Goal: Task Accomplishment & Management: Complete application form

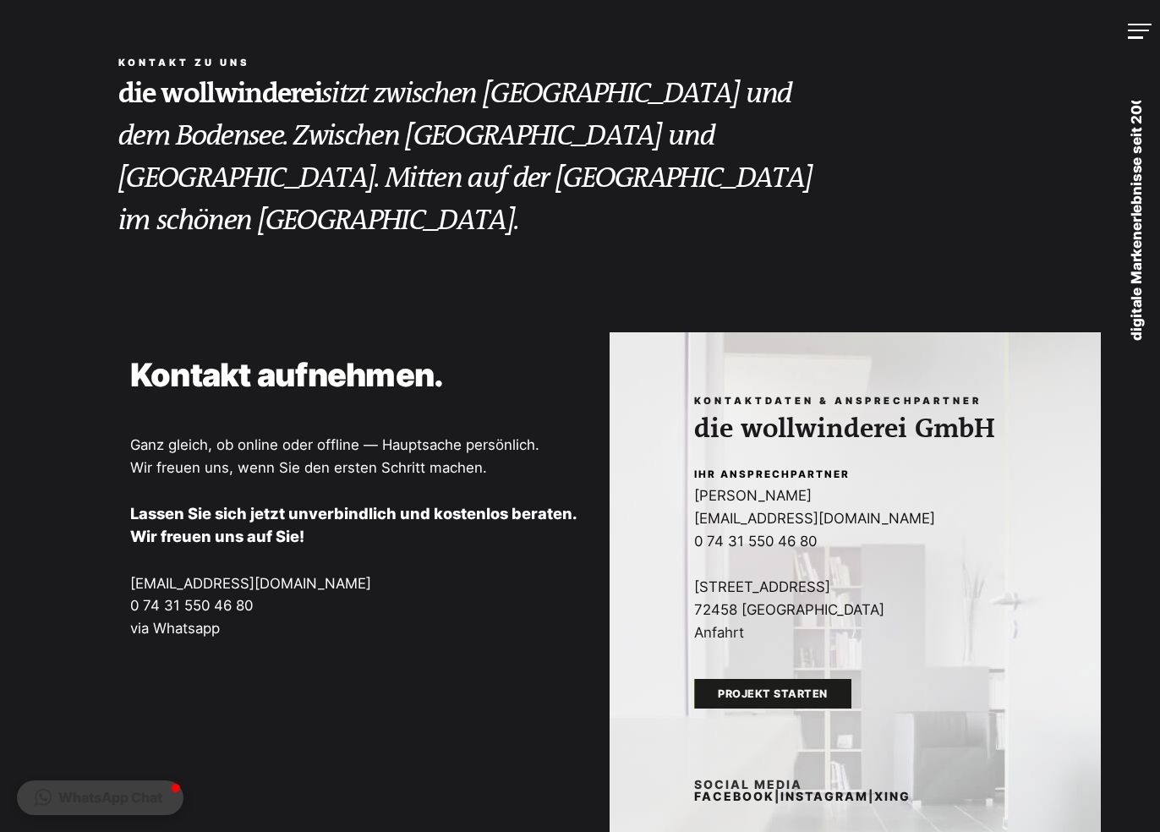
click at [155, 797] on button "WhatsApp Chat" at bounding box center [100, 797] width 167 height 35
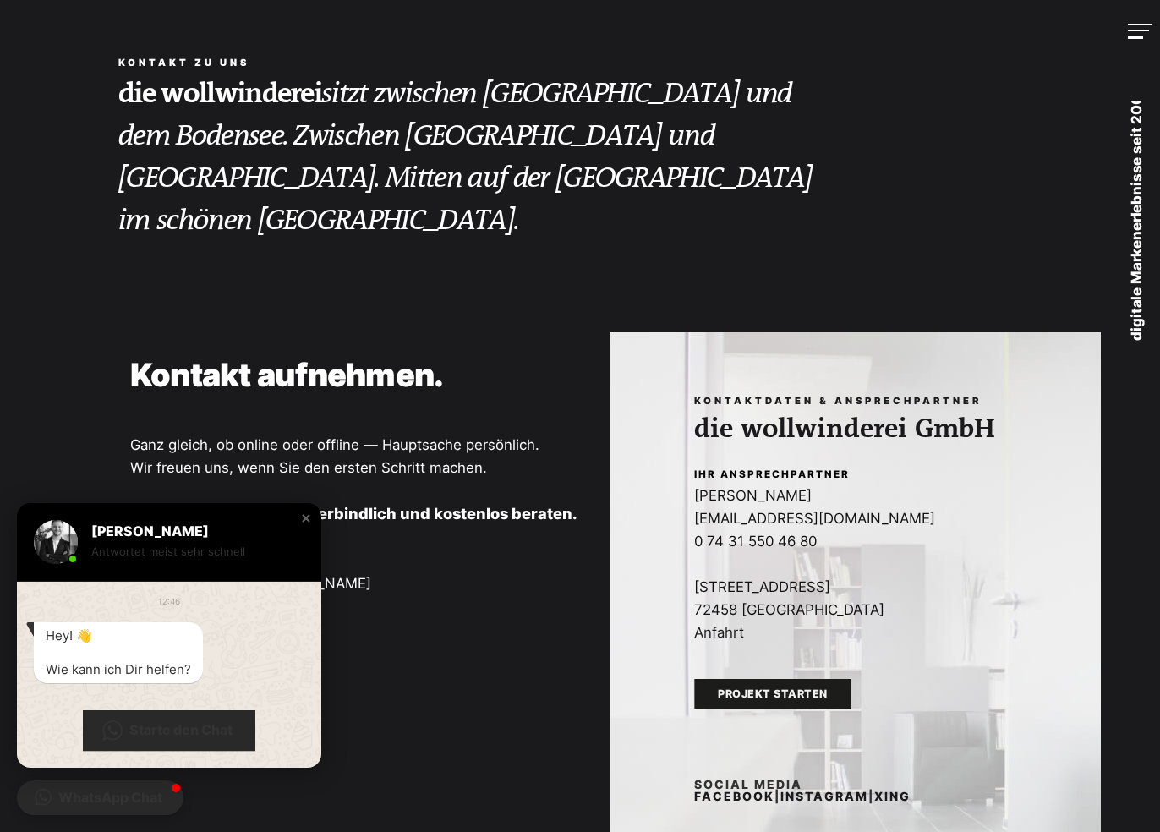
click at [177, 732] on span "Starte den Chat" at bounding box center [180, 730] width 103 height 18
click at [126, 729] on span "Starte den Chat" at bounding box center [169, 730] width 172 height 41
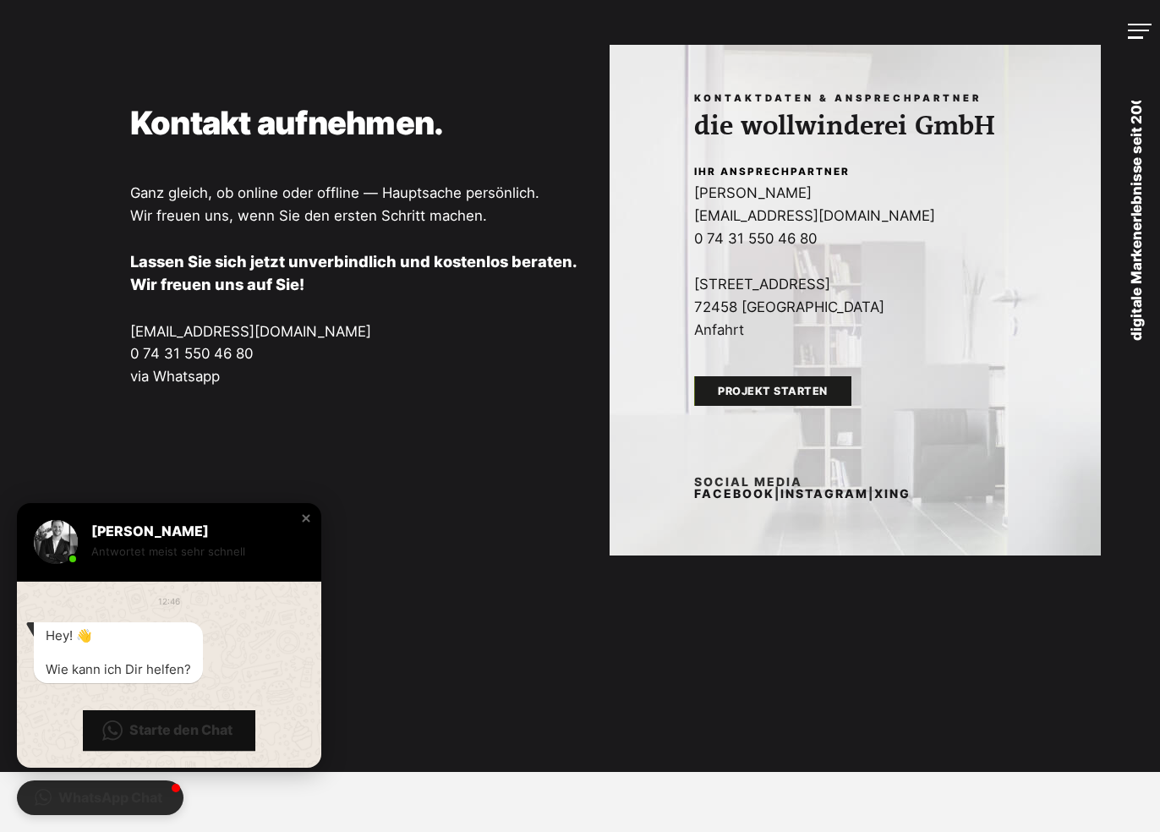
scroll to position [254, 0]
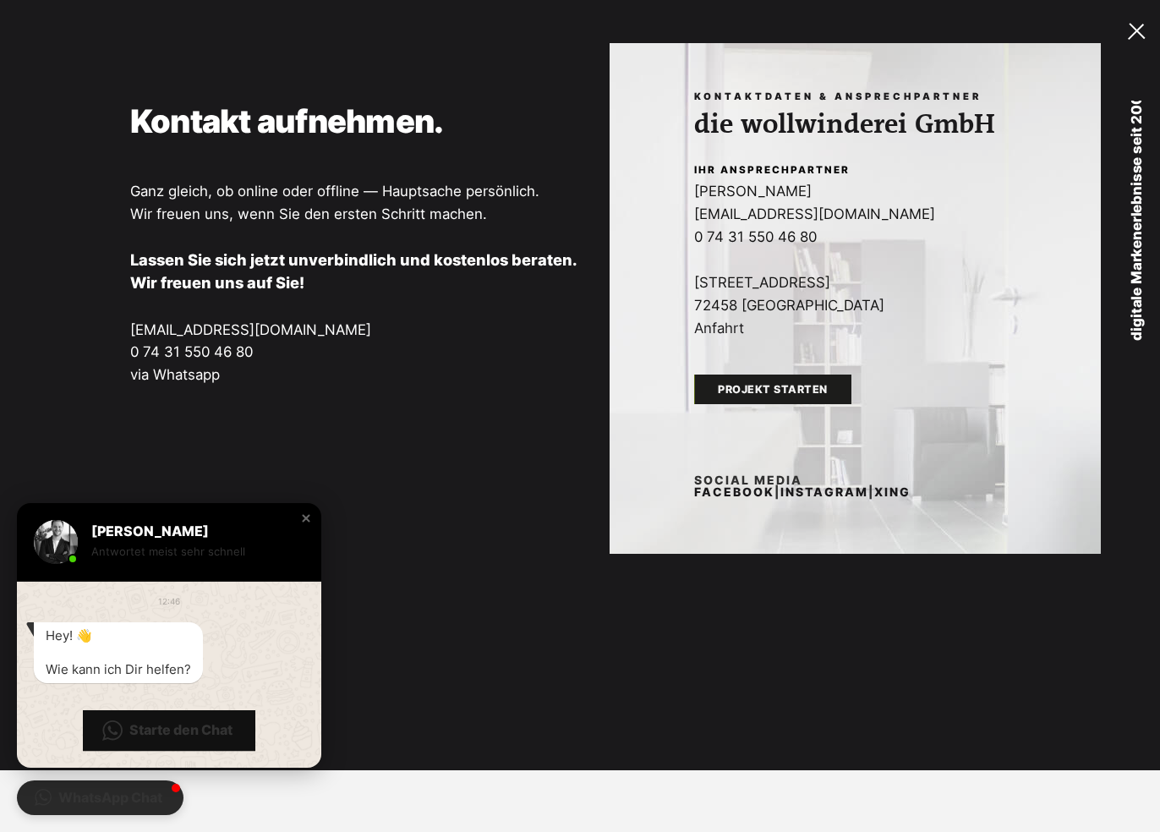
click at [1147, 38] on link "MENU" at bounding box center [1124, 31] width 71 height 63
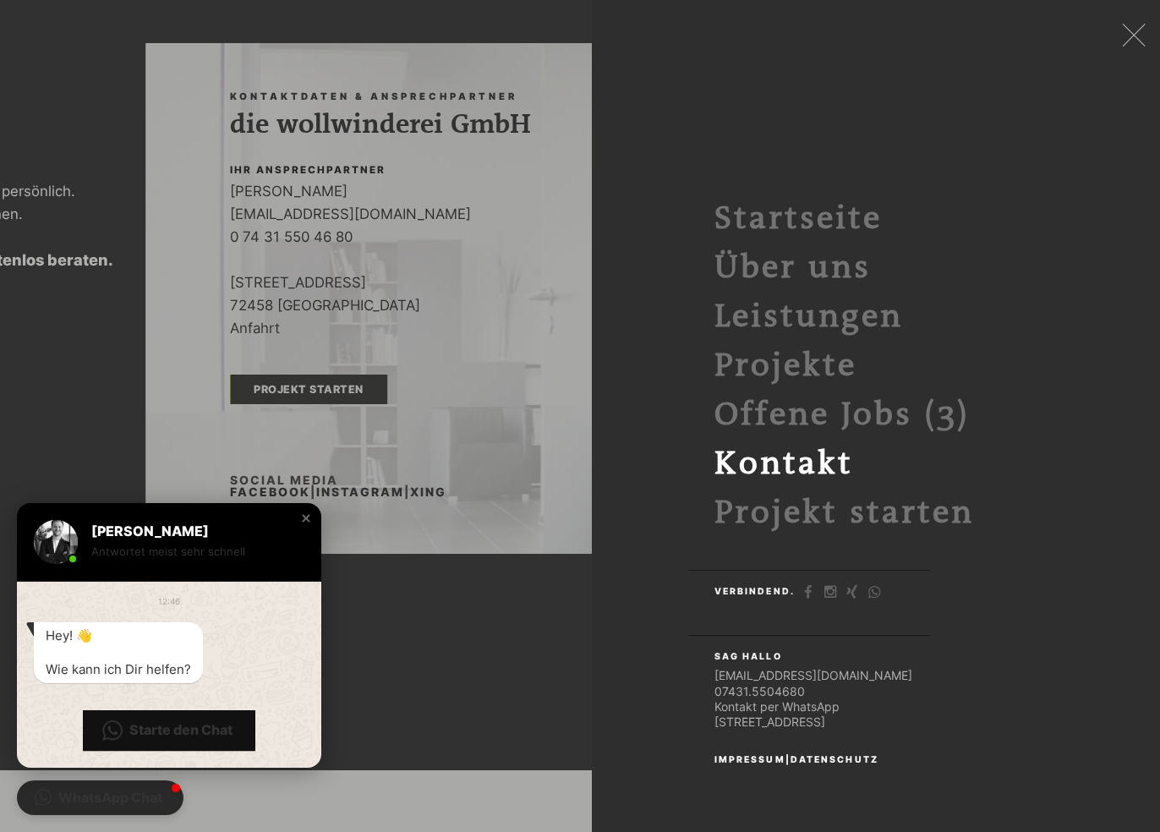
click at [308, 527] on div "[PERSON_NAME] Antwortet meist sehr schnell" at bounding box center [169, 542] width 304 height 79
click at [305, 517] on div "Close chat window" at bounding box center [306, 518] width 17 height 17
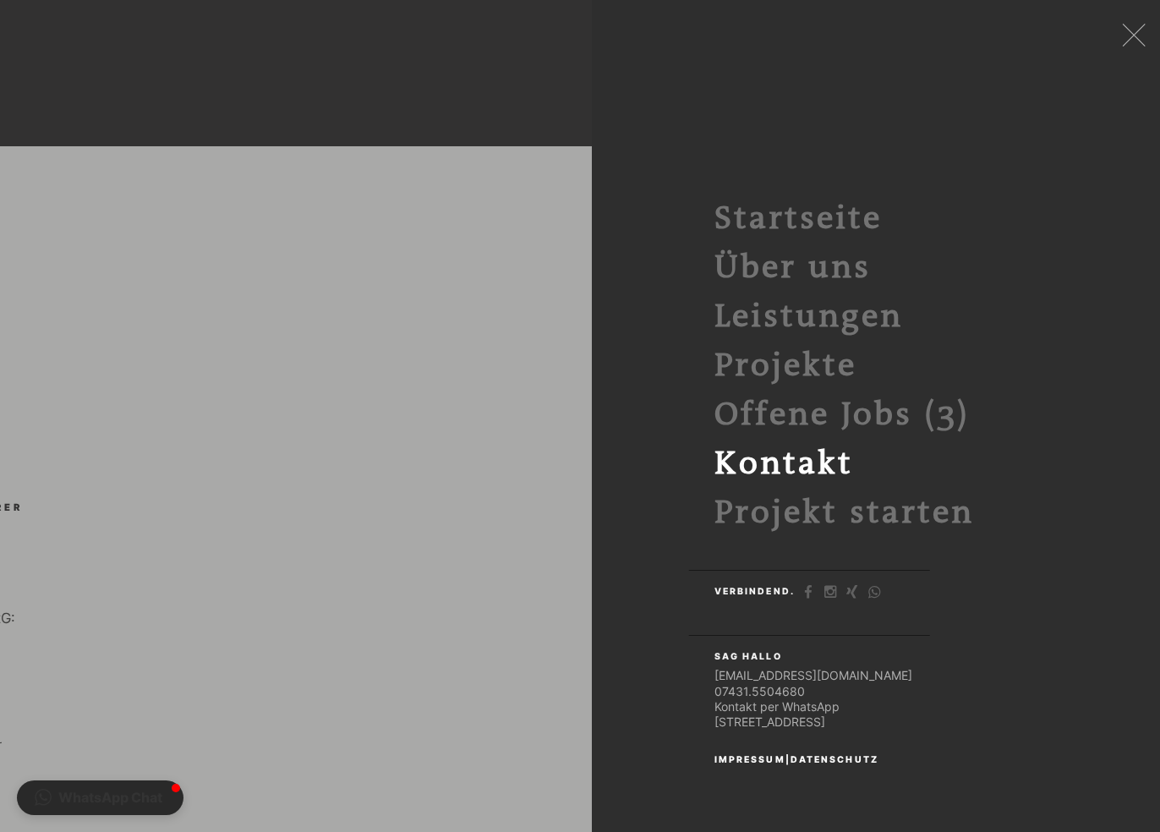
scroll to position [1099, 0]
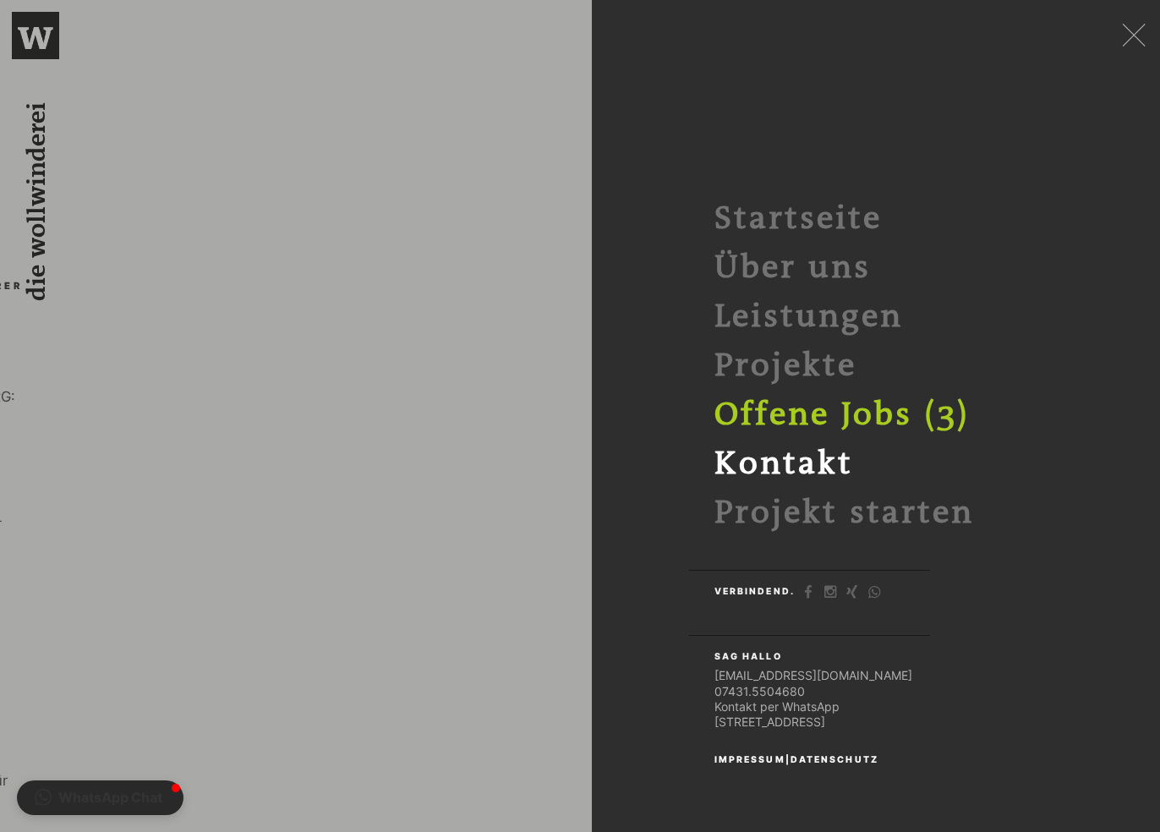
click at [849, 409] on link "Offene Jobs (3)" at bounding box center [841, 415] width 255 height 36
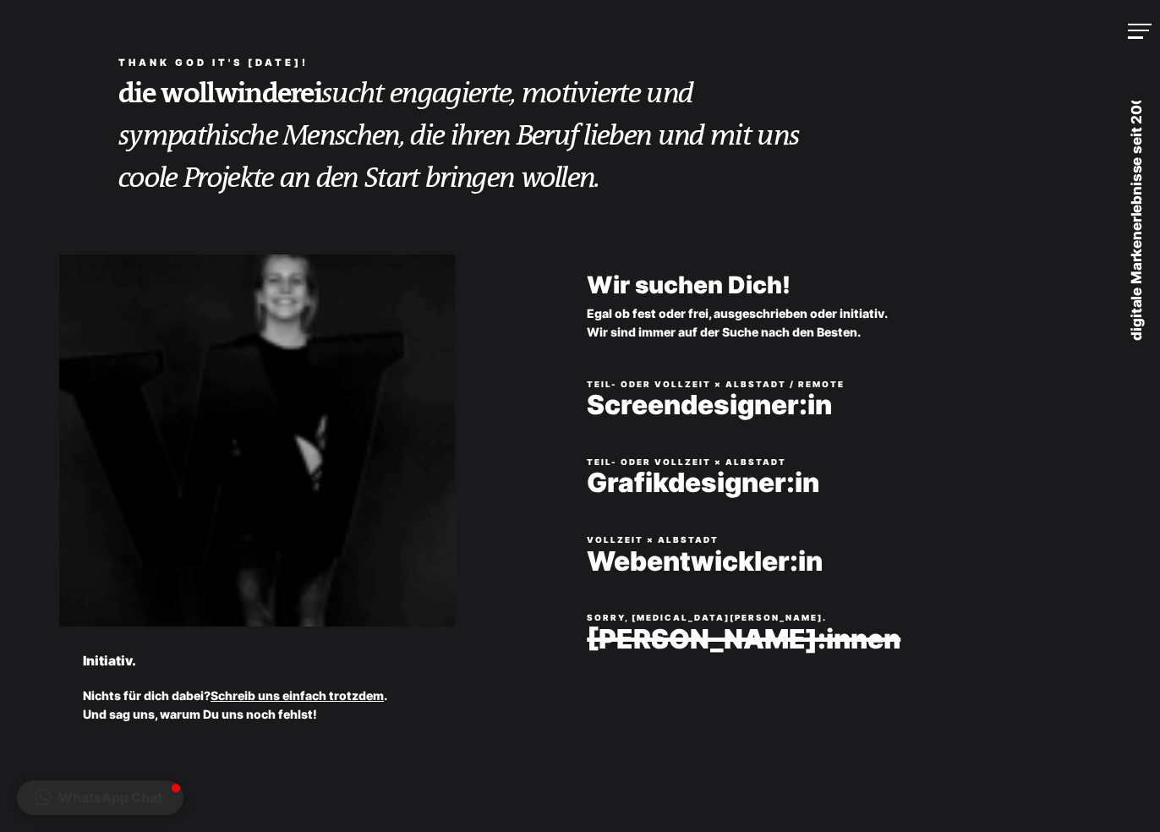
click at [328, 695] on link "Schreib uns einfach trotzdem" at bounding box center [297, 695] width 173 height 14
